Goal: Task Accomplishment & Management: Manage account settings

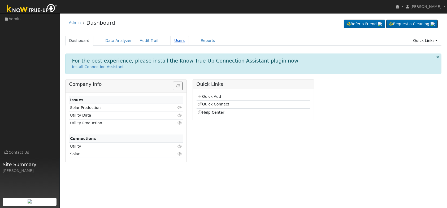
click at [170, 39] on link "Users" at bounding box center [179, 41] width 19 height 10
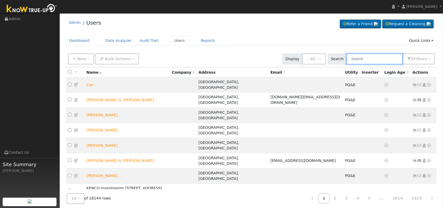
click at [370, 58] on input "text" at bounding box center [375, 59] width 56 height 11
type input "[PERSON_NAME]"
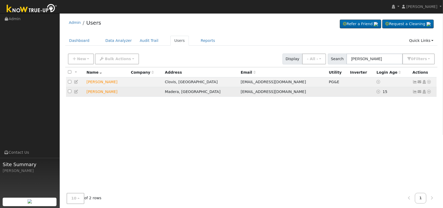
click at [426, 92] on icon at bounding box center [424, 92] width 5 height 4
